Goal: Task Accomplishment & Management: Use online tool/utility

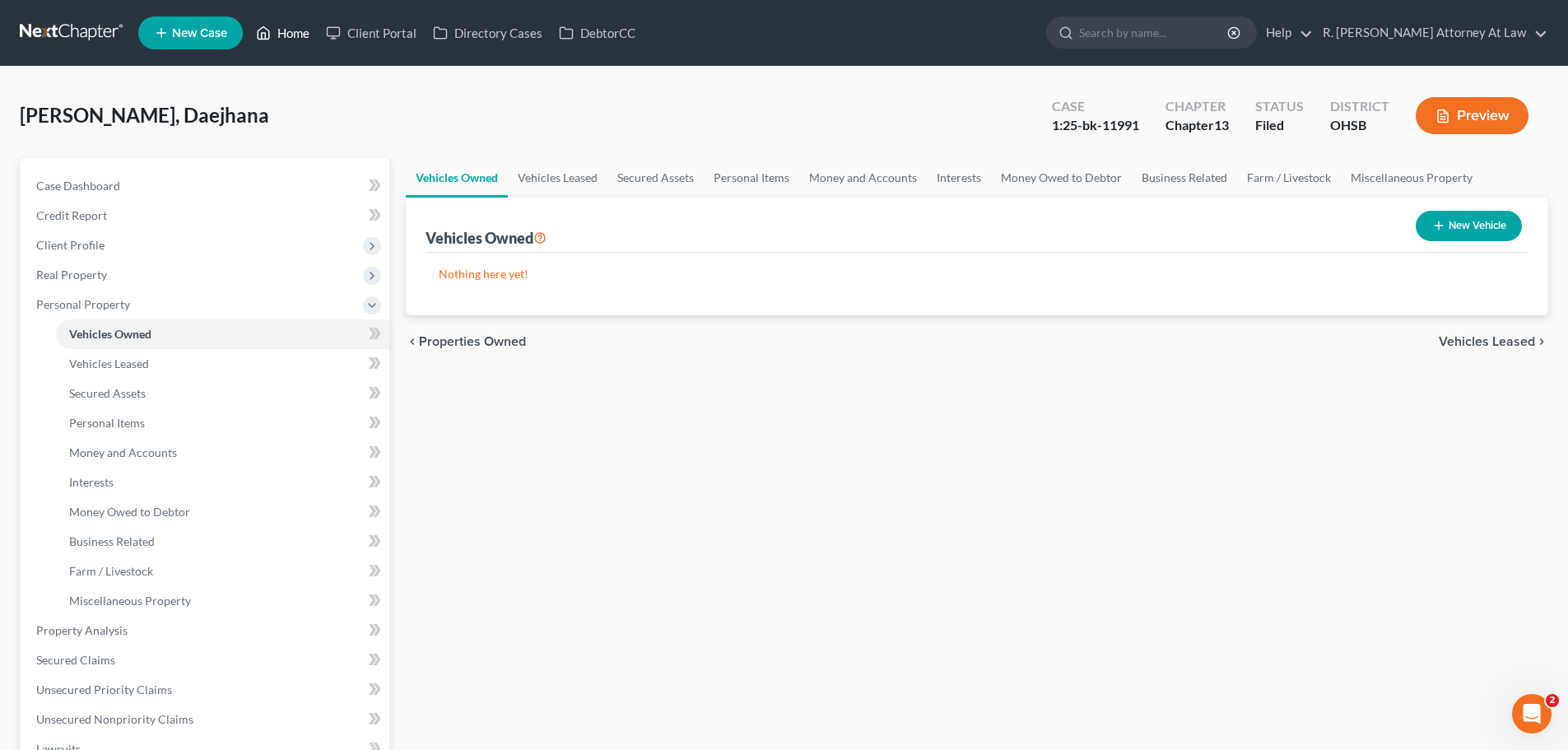
drag, startPoint x: 289, startPoint y: 34, endPoint x: 345, endPoint y: 54, distance: 59.5
click at [289, 34] on link "Home" at bounding box center [283, 33] width 70 height 30
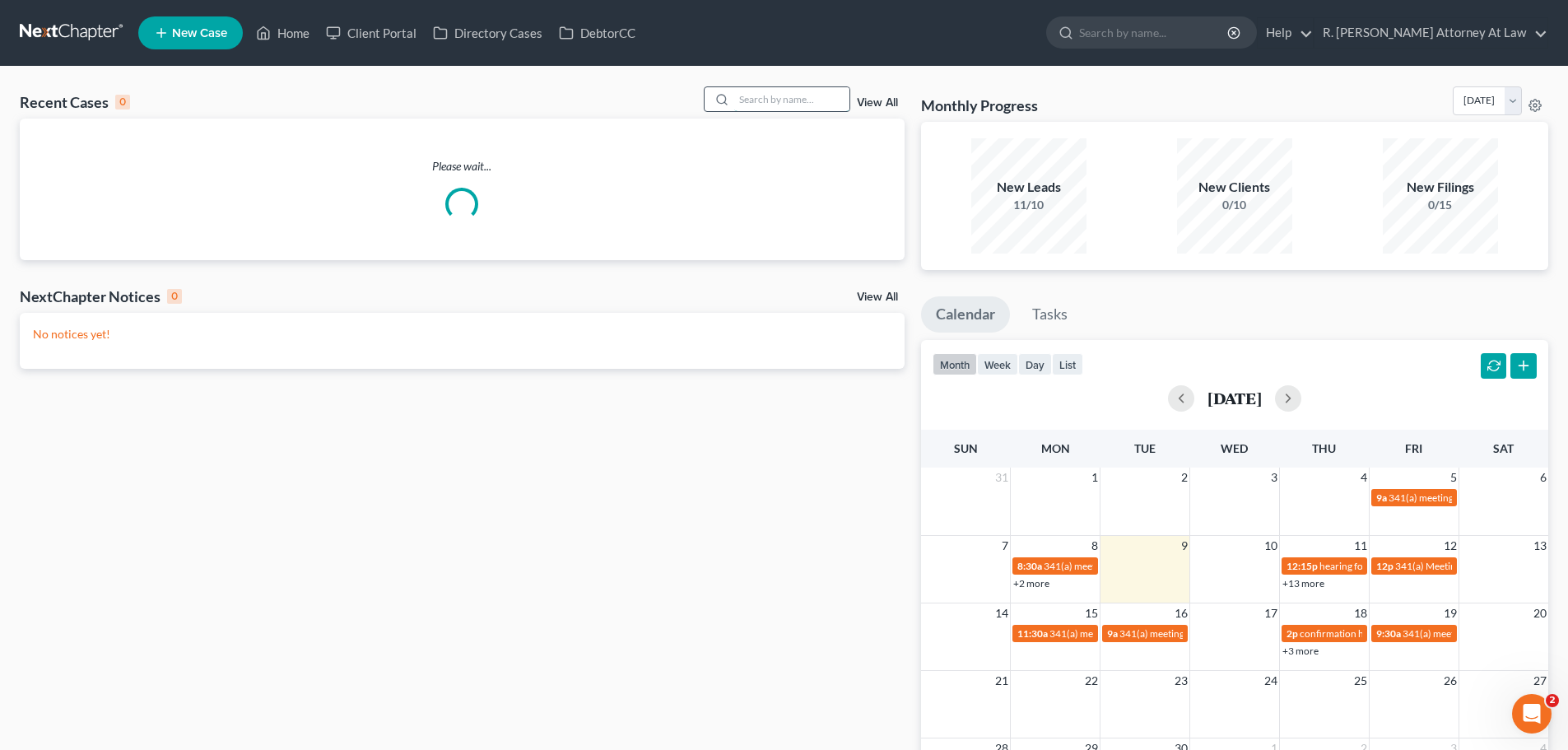
click at [774, 107] on input "search" at bounding box center [791, 98] width 115 height 24
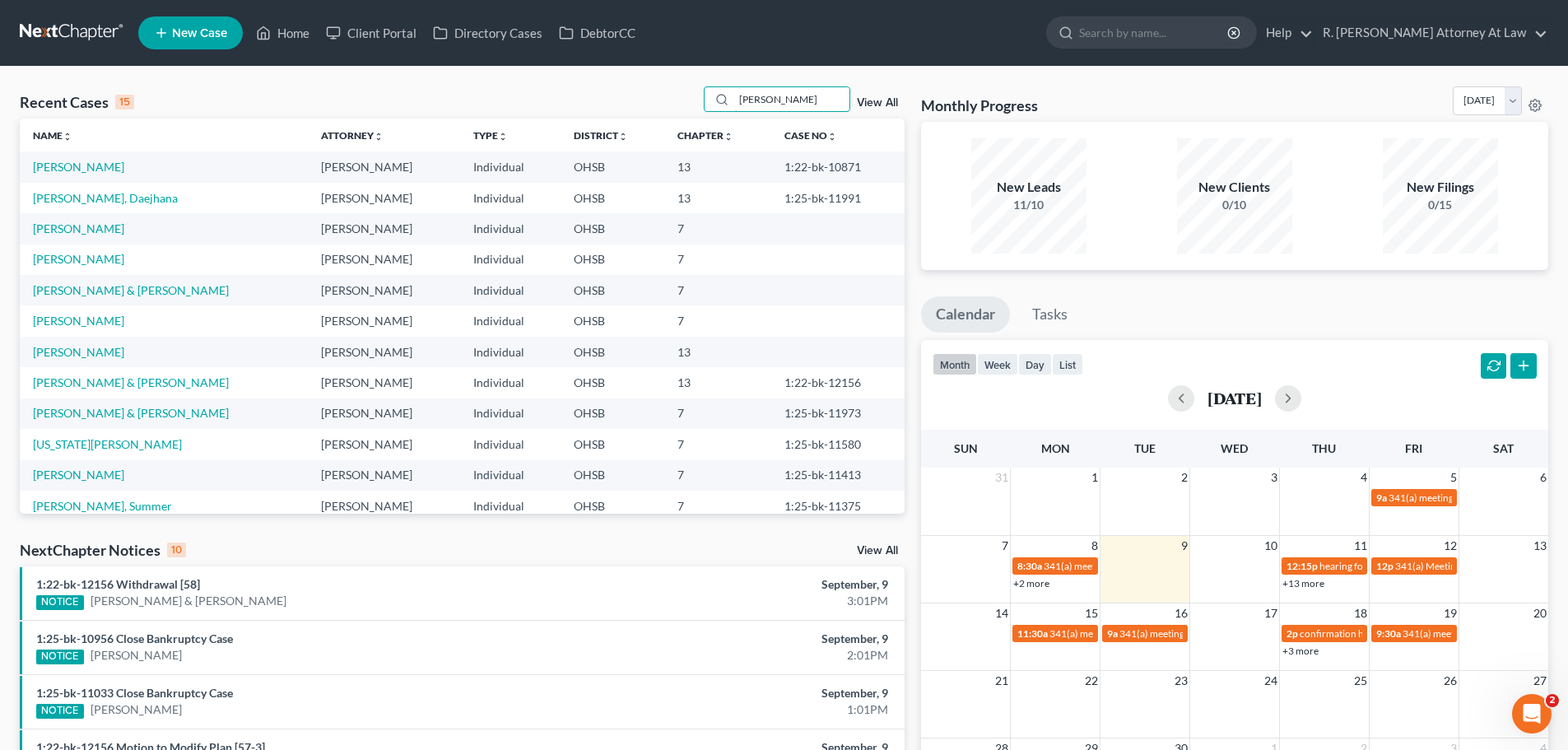
type input "[PERSON_NAME]"
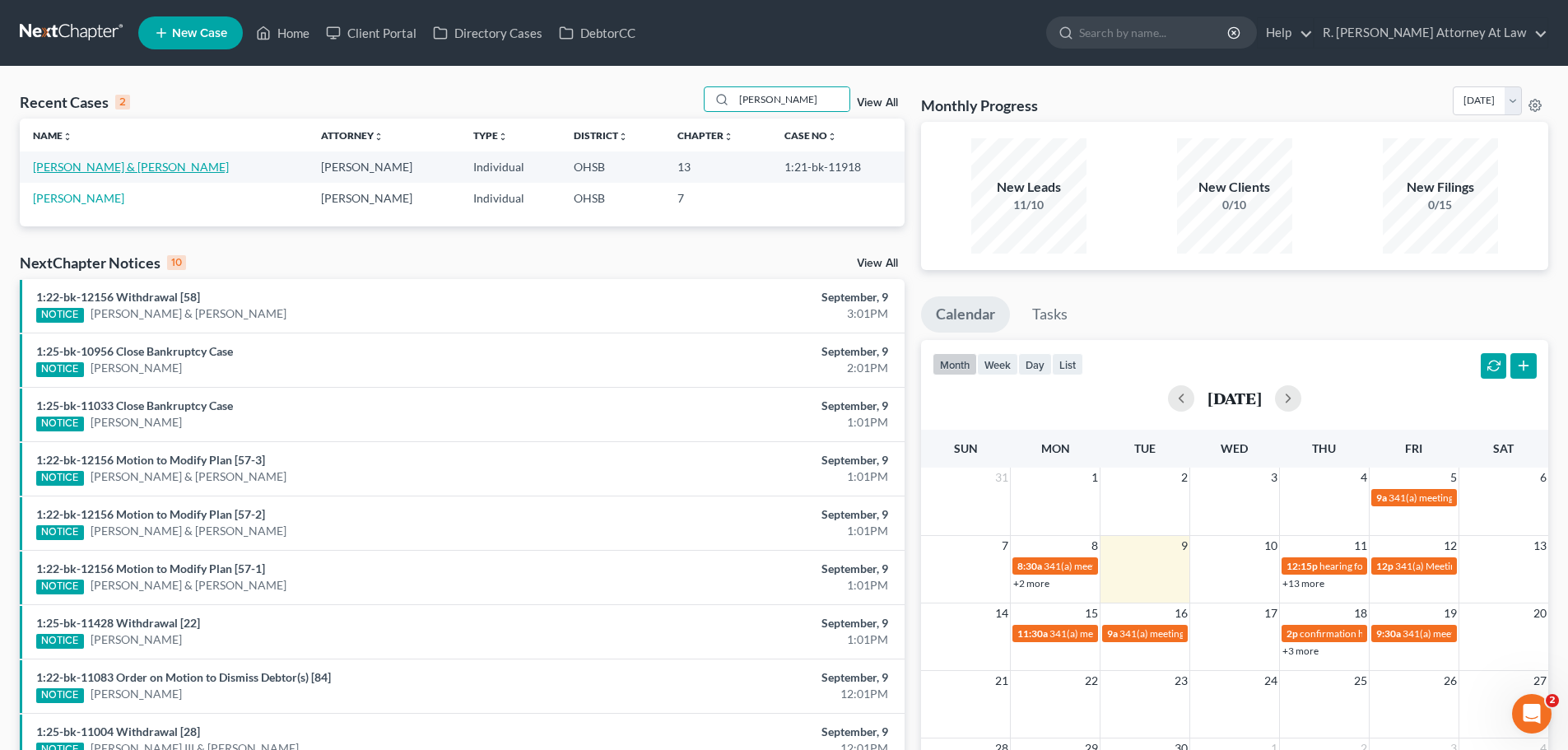
click at [137, 167] on link "[PERSON_NAME] & [PERSON_NAME]" at bounding box center [131, 166] width 196 height 14
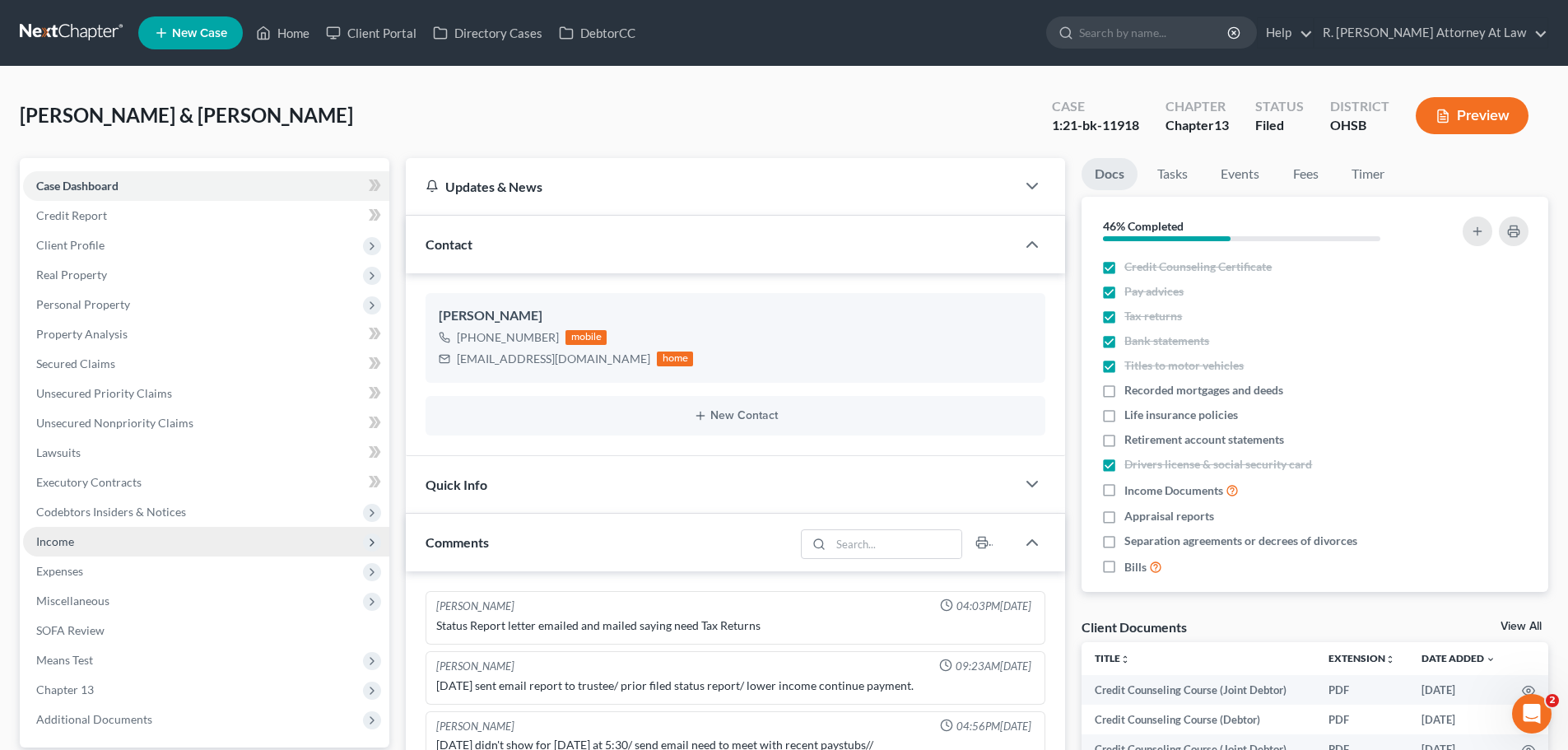
drag, startPoint x: 51, startPoint y: 539, endPoint x: 129, endPoint y: 542, distance: 78.1
click at [51, 540] on span "Income" at bounding box center [55, 542] width 37 height 14
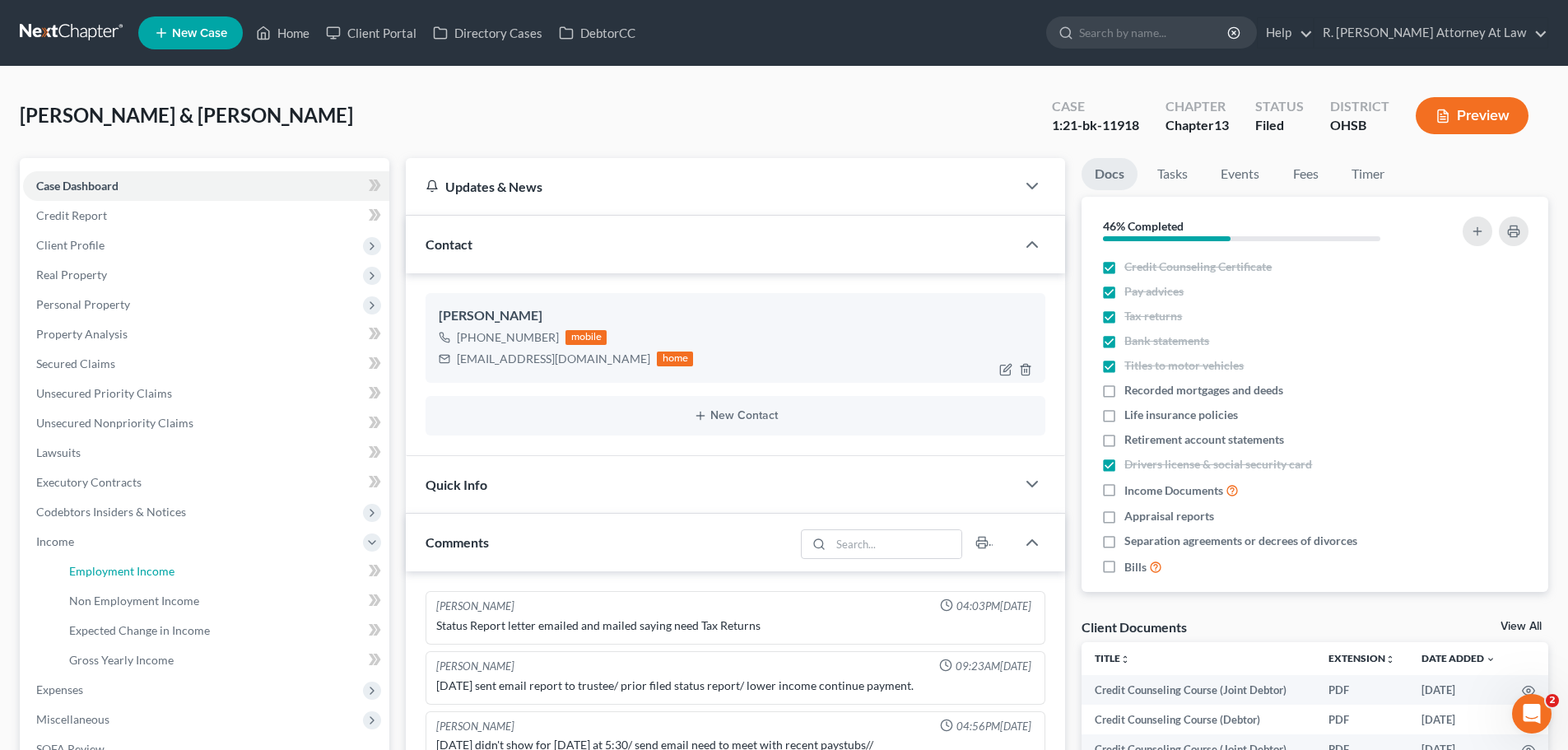
drag, startPoint x: 129, startPoint y: 565, endPoint x: 486, endPoint y: 328, distance: 428.5
click at [129, 566] on span "Employment Income" at bounding box center [121, 571] width 105 height 14
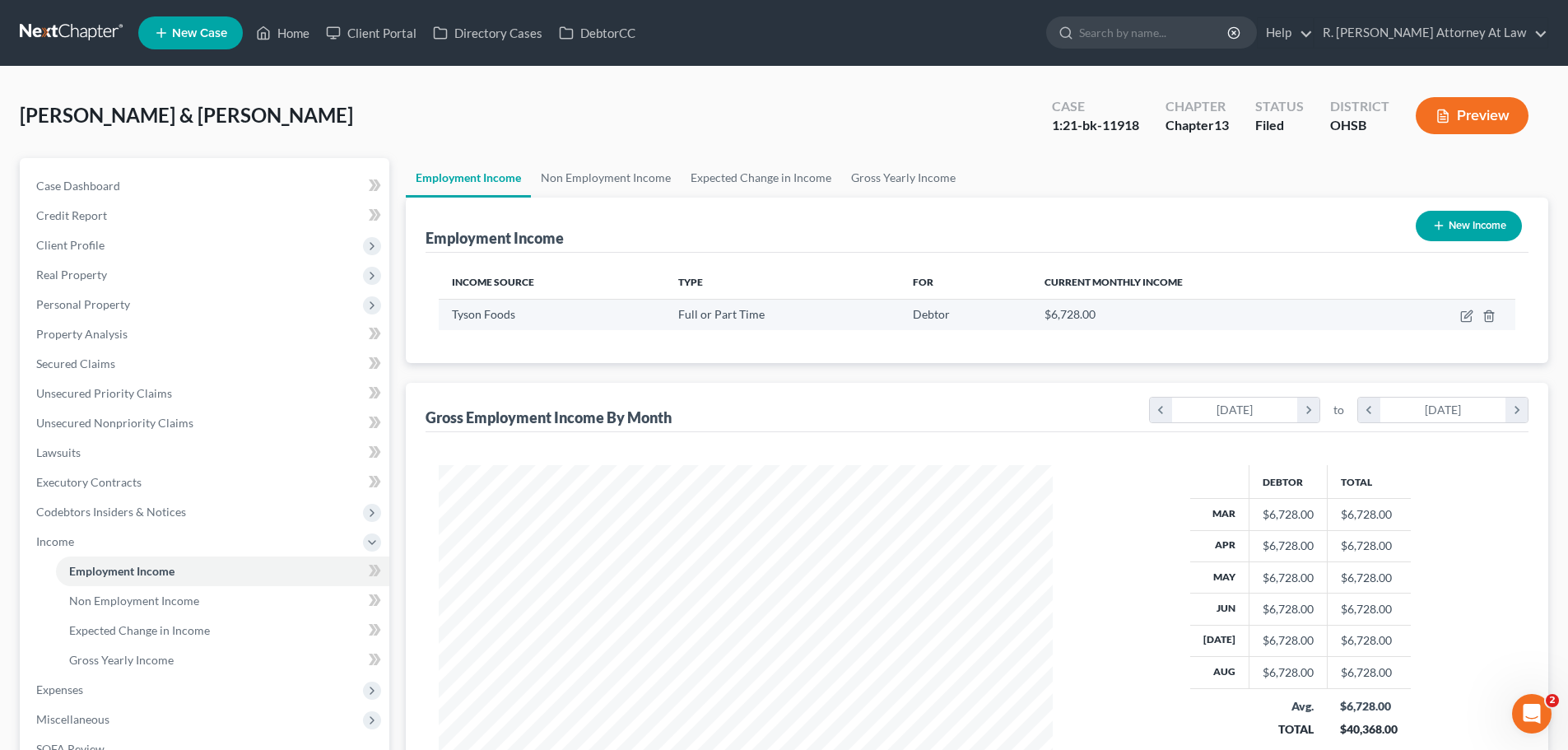
scroll to position [307, 647]
click at [296, 31] on link "Home" at bounding box center [283, 33] width 70 height 30
